Goal: Information Seeking & Learning: Learn about a topic

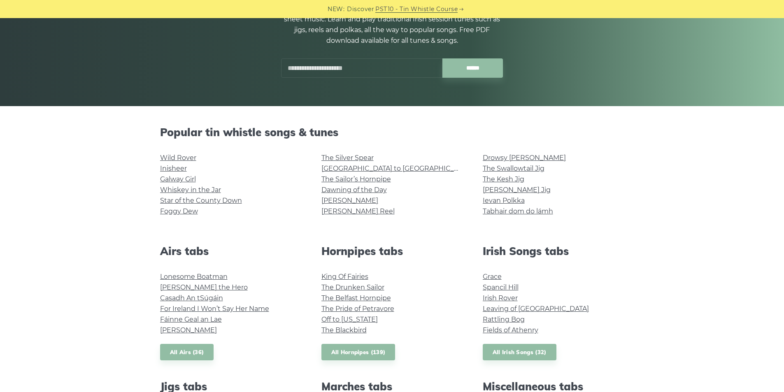
scroll to position [137, 0]
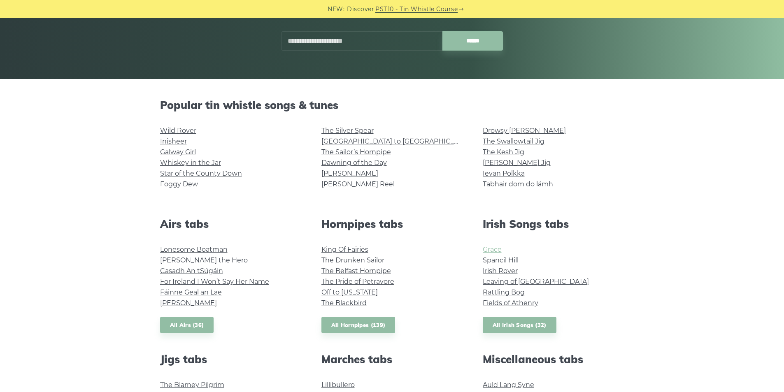
click at [488, 248] on link "Grace" at bounding box center [492, 250] width 19 height 8
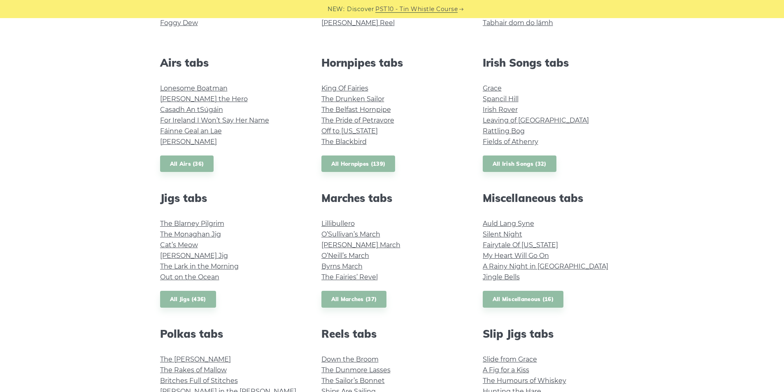
scroll to position [411, 0]
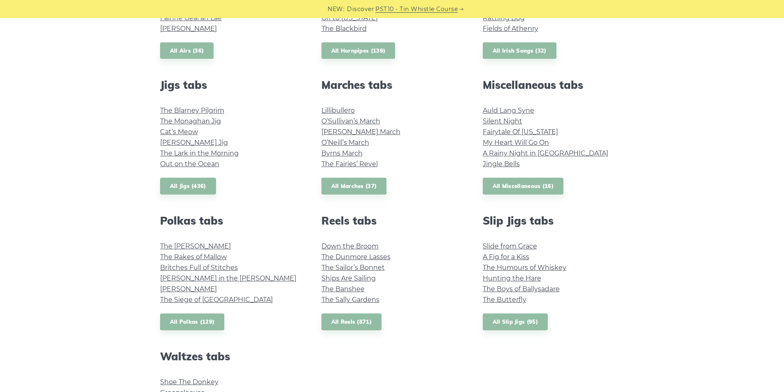
click at [188, 241] on li "The [PERSON_NAME]" at bounding box center [231, 246] width 142 height 11
click at [189, 245] on link "The [PERSON_NAME]" at bounding box center [195, 246] width 71 height 8
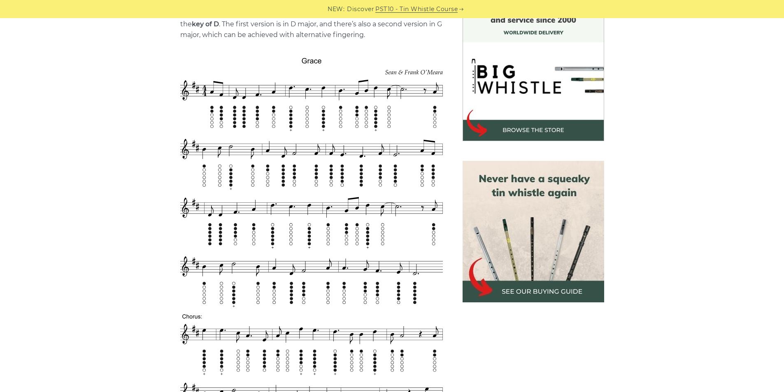
scroll to position [110, 0]
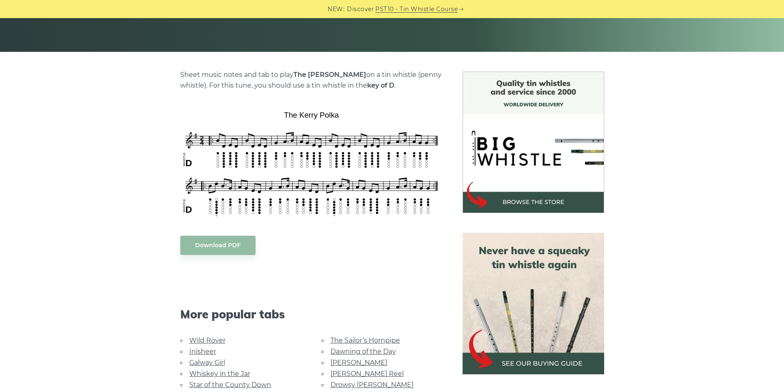
scroll to position [165, 0]
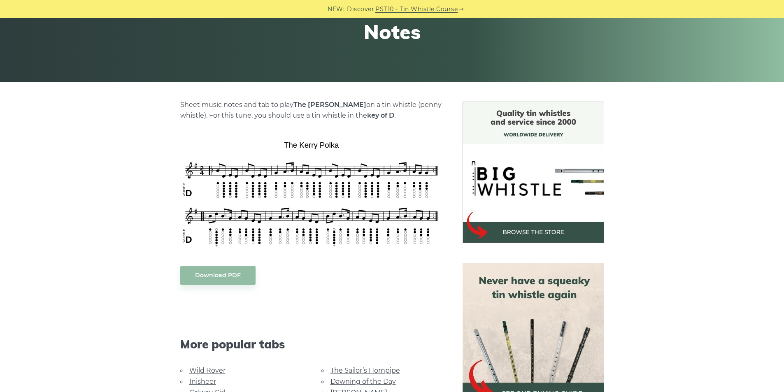
scroll to position [137, 0]
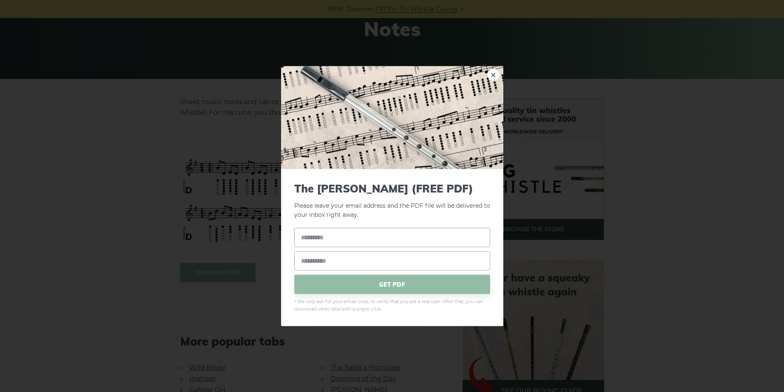
click at [143, 221] on div "× The Kerry Polka (FREE PDF) Please leave your email address and the PDF file w…" at bounding box center [392, 196] width 784 height 392
click at [492, 74] on link "×" at bounding box center [493, 74] width 12 height 12
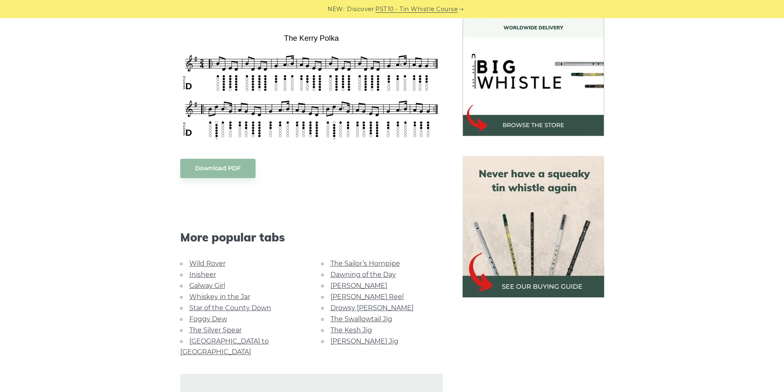
scroll to position [247, 0]
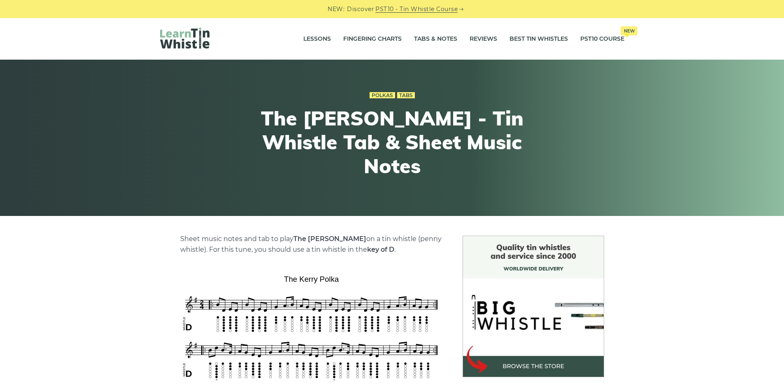
click at [177, 40] on img at bounding box center [184, 38] width 49 height 21
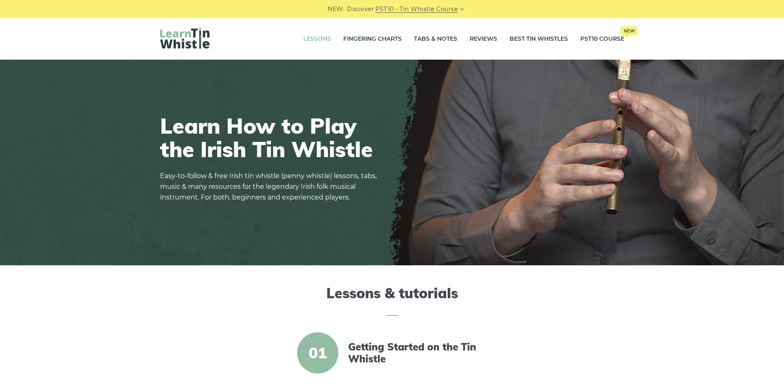
click at [316, 40] on link "Lessons" at bounding box center [317, 39] width 28 height 21
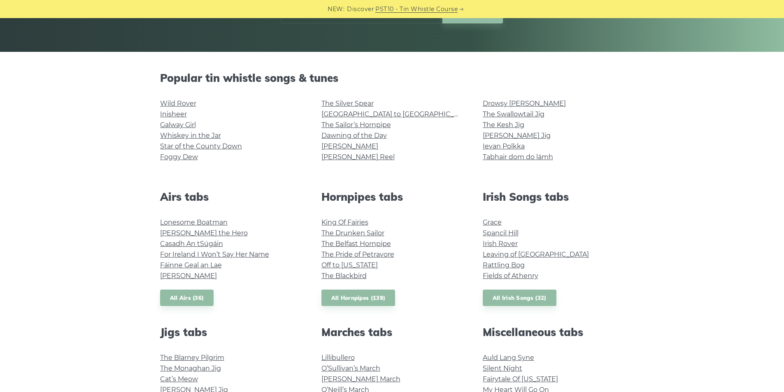
scroll to position [165, 0]
click at [485, 223] on link "Grace" at bounding box center [492, 222] width 19 height 8
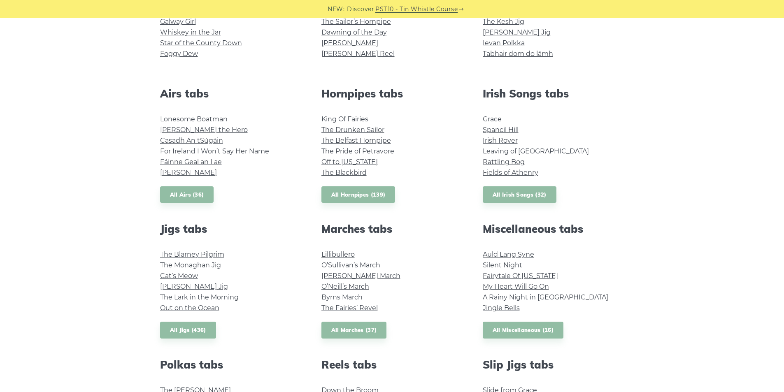
scroll to position [247, 0]
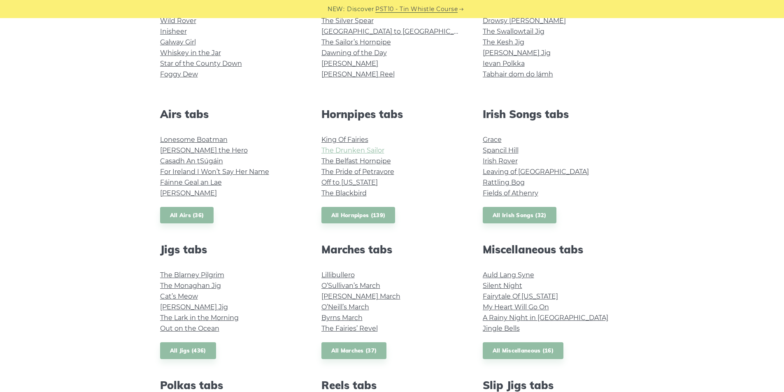
click at [337, 154] on link "The Drunken Sailor" at bounding box center [352, 150] width 63 height 8
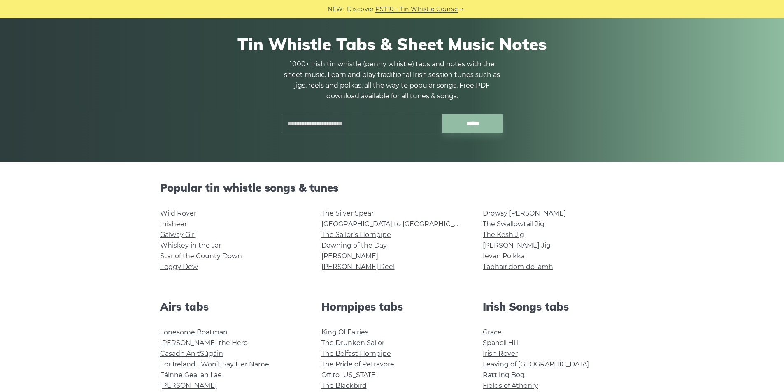
scroll to position [110, 0]
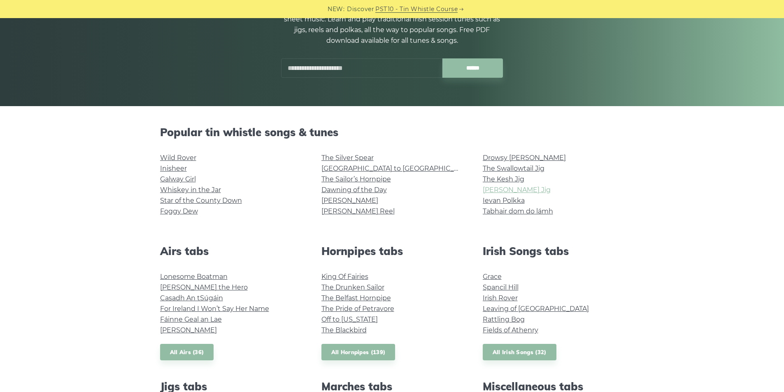
click at [484, 192] on link "[PERSON_NAME] Jig" at bounding box center [517, 190] width 68 height 8
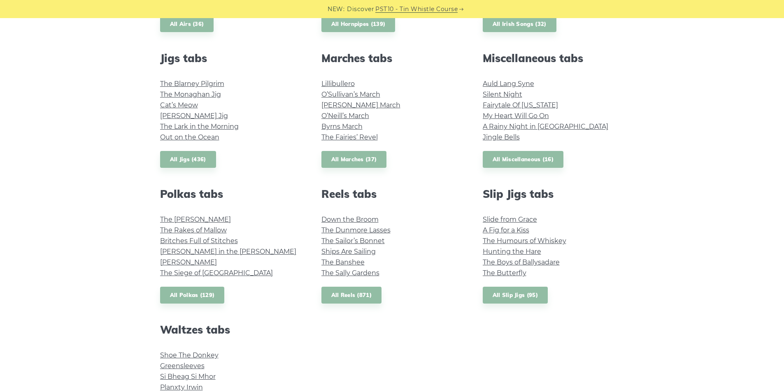
scroll to position [439, 0]
click at [161, 217] on link "The Kerry Polka" at bounding box center [195, 219] width 71 height 8
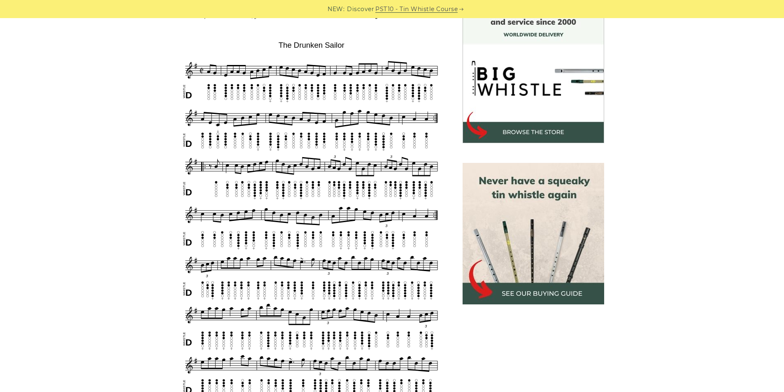
scroll to position [247, 0]
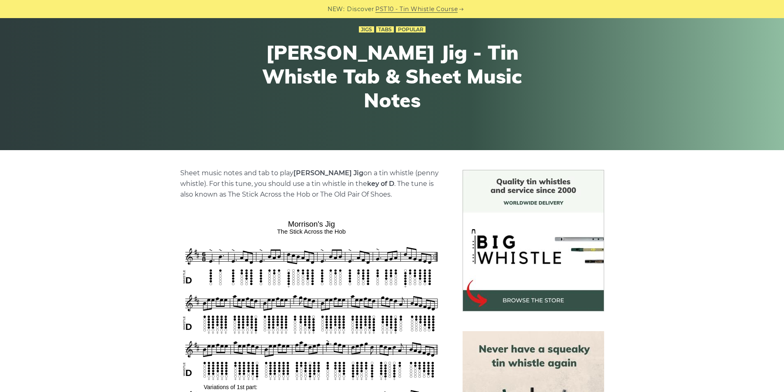
scroll to position [165, 0]
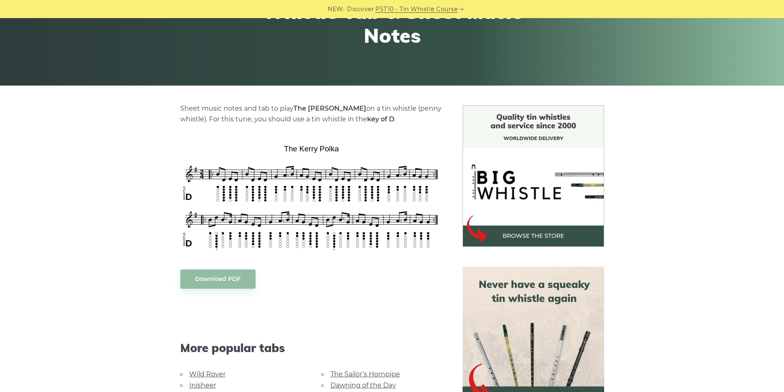
scroll to position [219, 0]
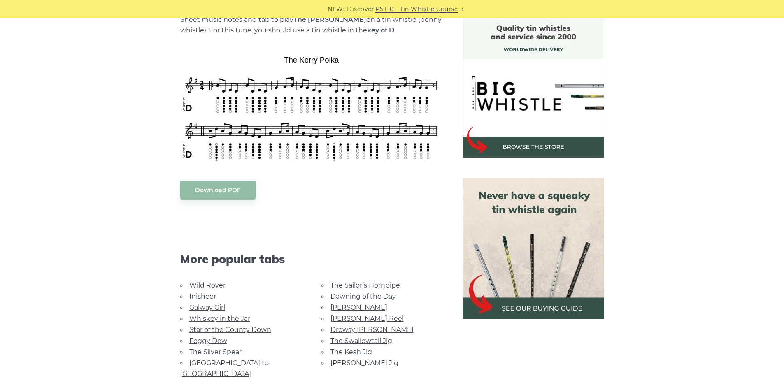
click at [195, 284] on link "Wild Rover" at bounding box center [207, 285] width 36 height 8
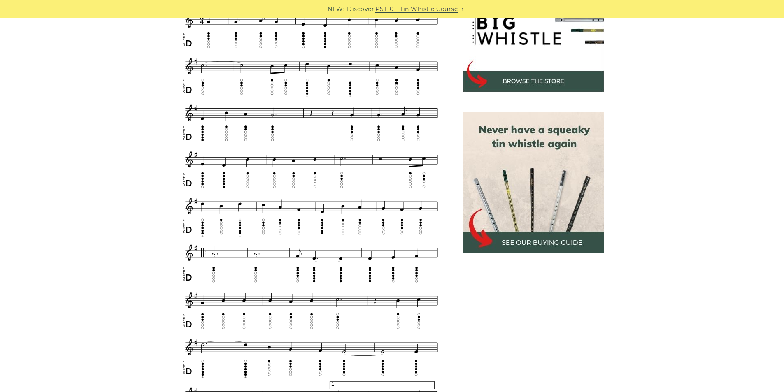
scroll to position [247, 0]
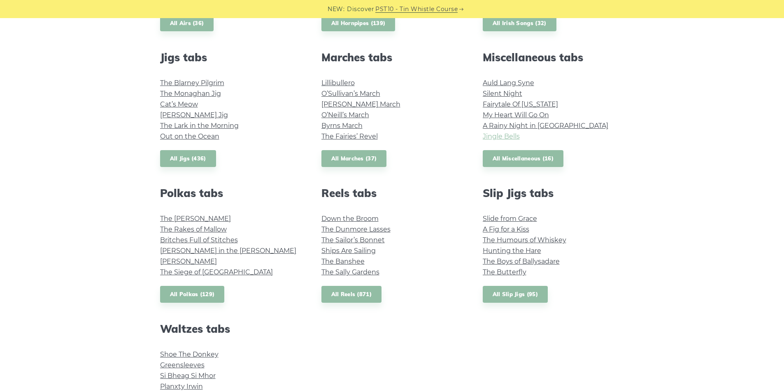
click at [487, 139] on link "Jingle Bells" at bounding box center [501, 136] width 37 height 8
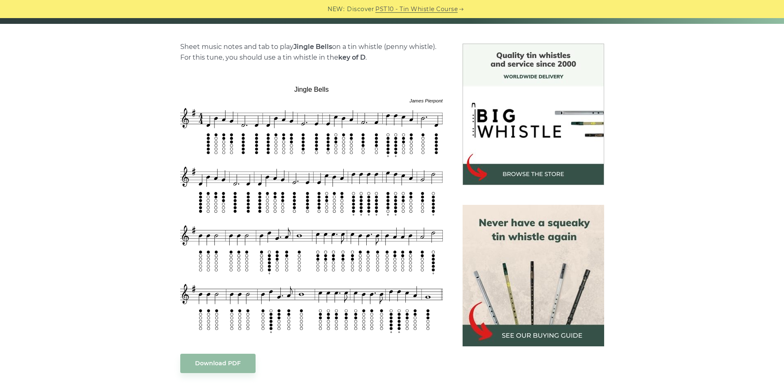
scroll to position [219, 0]
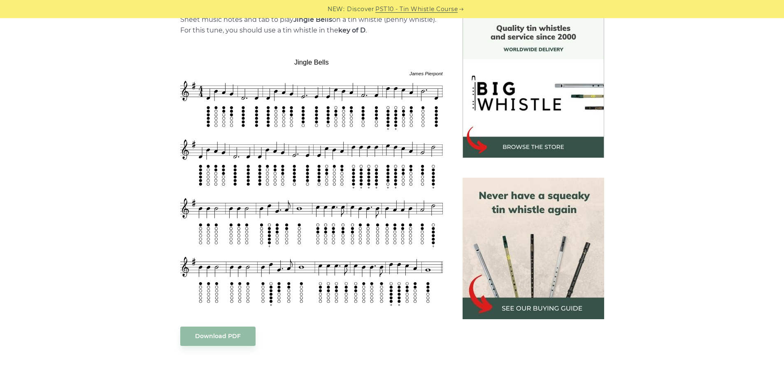
click at [49, 259] on div "Sheet music notes and tab to play Jingle Bells on a tin whistle ([PERSON_NAME] …" at bounding box center [392, 317] width 784 height 602
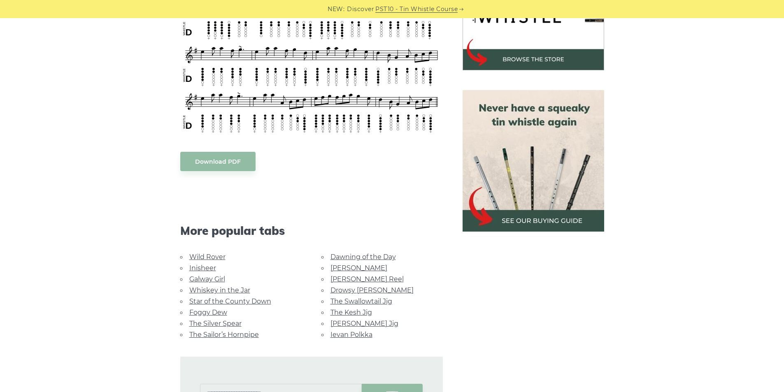
scroll to position [357, 0]
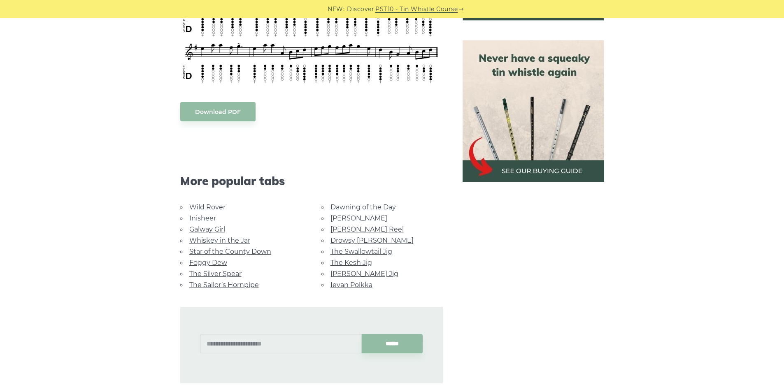
click at [214, 259] on link "Foggy Dew" at bounding box center [208, 263] width 38 height 8
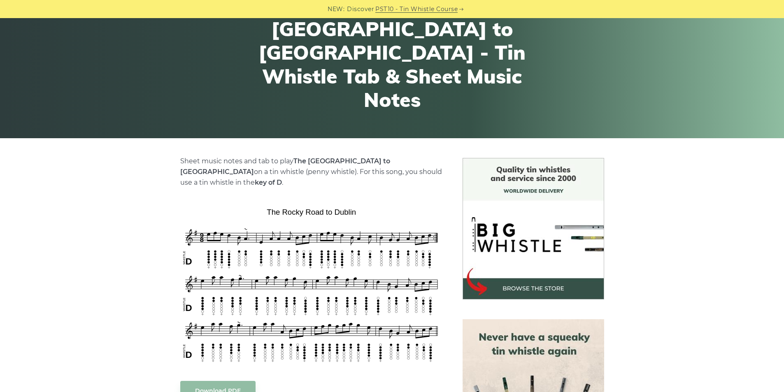
scroll to position [0, 0]
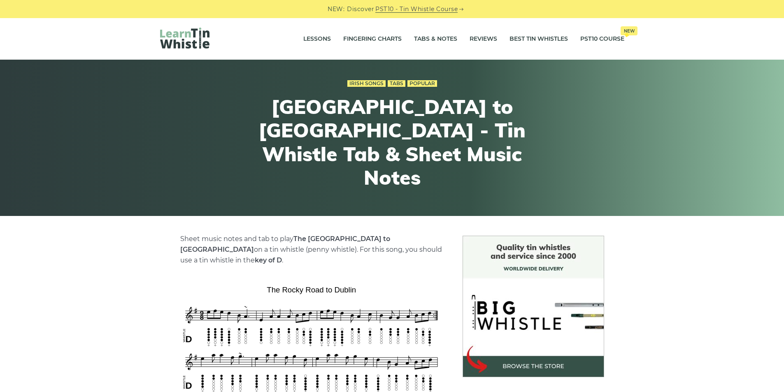
click at [165, 37] on img at bounding box center [184, 38] width 49 height 21
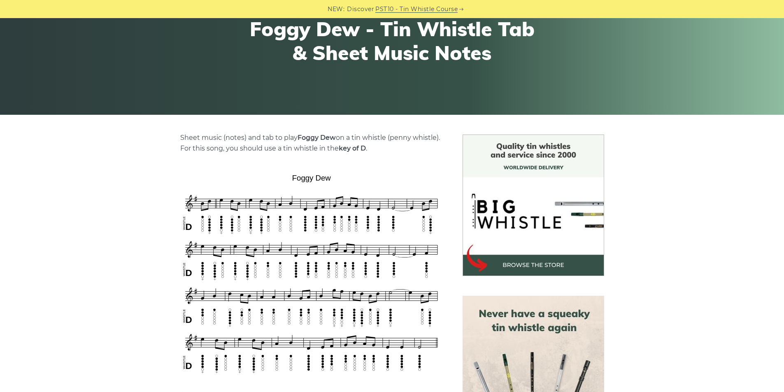
scroll to position [192, 0]
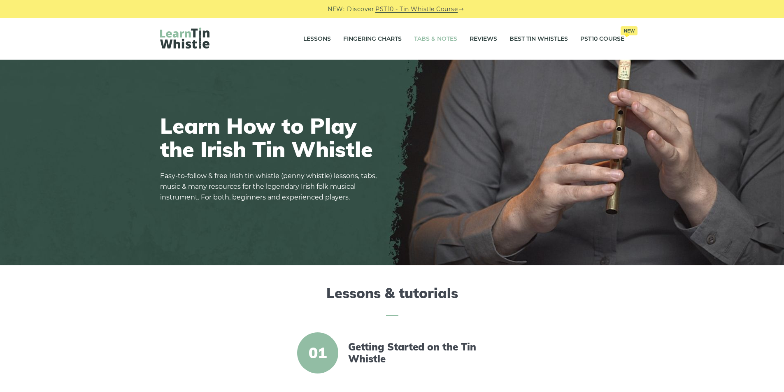
click at [436, 42] on link "Tabs & Notes" at bounding box center [435, 39] width 43 height 21
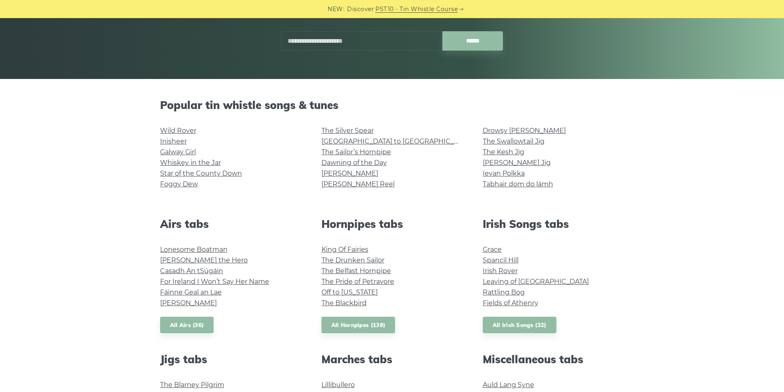
scroll to position [165, 0]
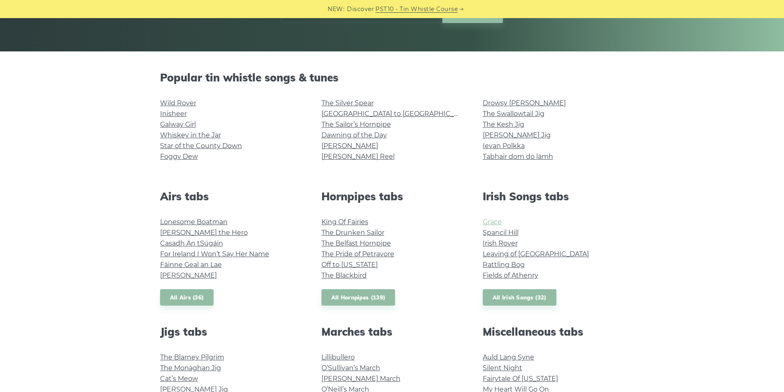
click at [490, 224] on link "Grace" at bounding box center [492, 222] width 19 height 8
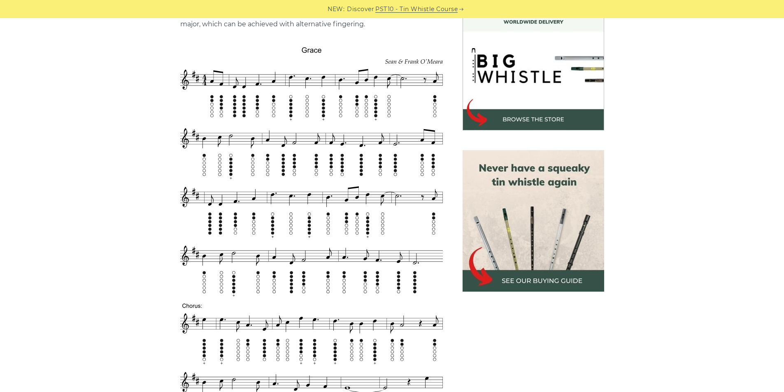
scroll to position [274, 0]
